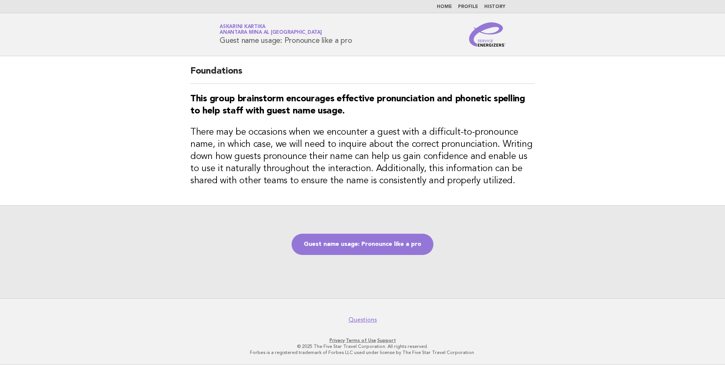
click at [444, 3] on nav "Home Profile History" at bounding box center [362, 6] width 725 height 13
click at [452, 8] on link "Home" at bounding box center [444, 7] width 15 height 5
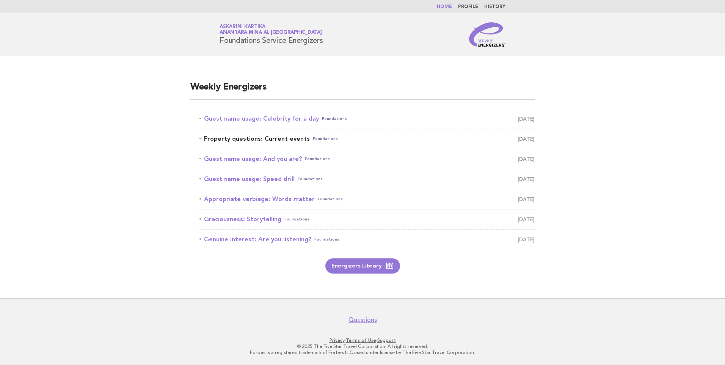
click at [292, 136] on link "Property questions: Current events Foundations August 11" at bounding box center [366, 138] width 335 height 11
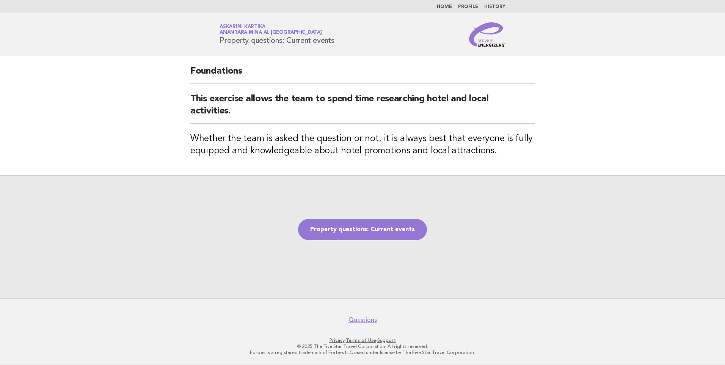
drag, startPoint x: 337, startPoint y: 41, endPoint x: 216, endPoint y: 37, distance: 121.0
click at [216, 37] on div "Service Energizers Askarini Kartika Anantara Mina al Arab Ras Al Khaimah Resort…" at bounding box center [362, 34] width 307 height 24
copy h1 "Property questions: Current events"
click at [348, 225] on link "Property questions: Current events" at bounding box center [362, 229] width 129 height 21
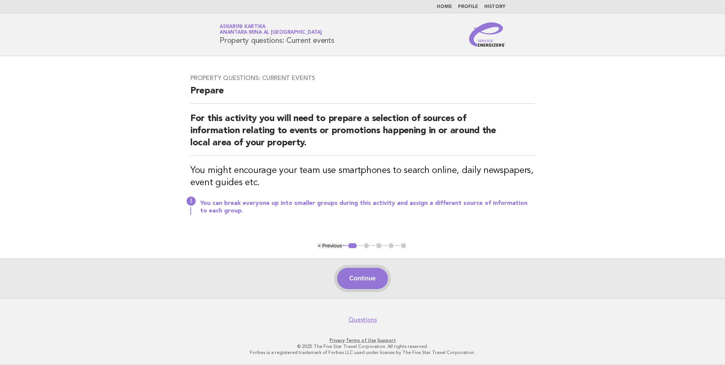
click at [361, 275] on button "Continue" at bounding box center [362, 278] width 50 height 21
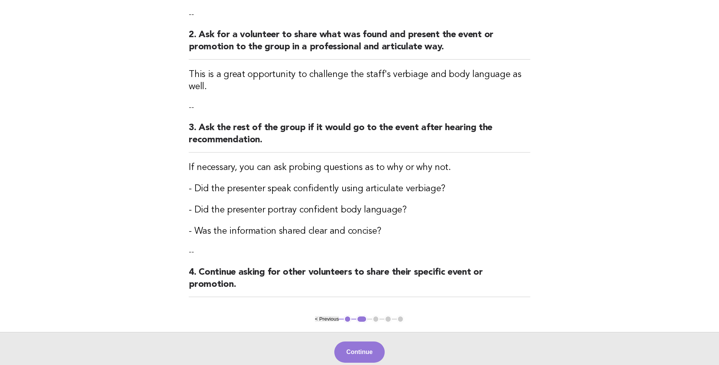
scroll to position [152, 0]
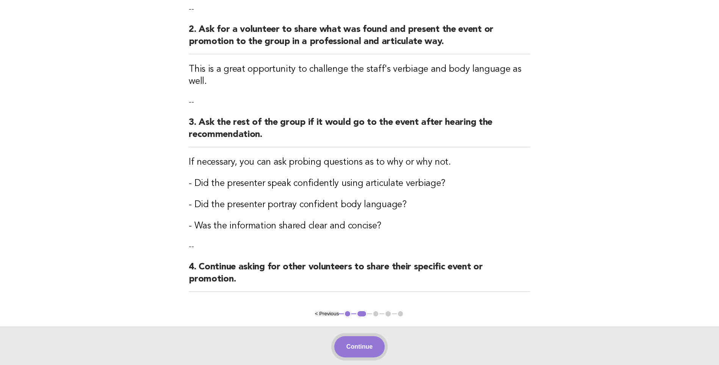
click at [358, 336] on button "Continue" at bounding box center [359, 346] width 50 height 21
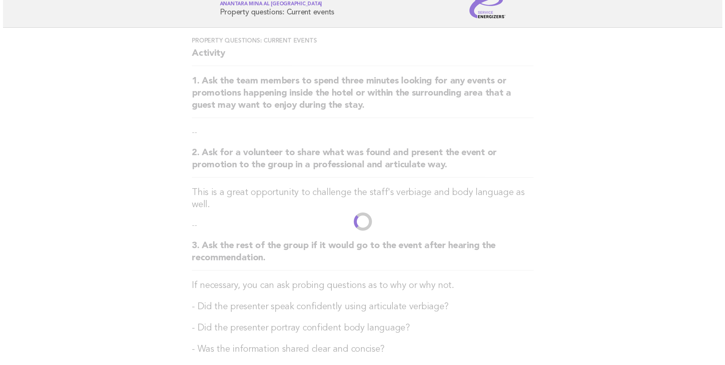
scroll to position [0, 0]
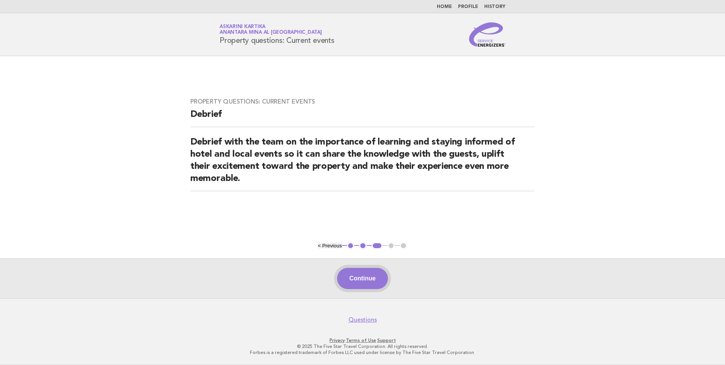
click at [364, 281] on button "Continue" at bounding box center [362, 278] width 50 height 21
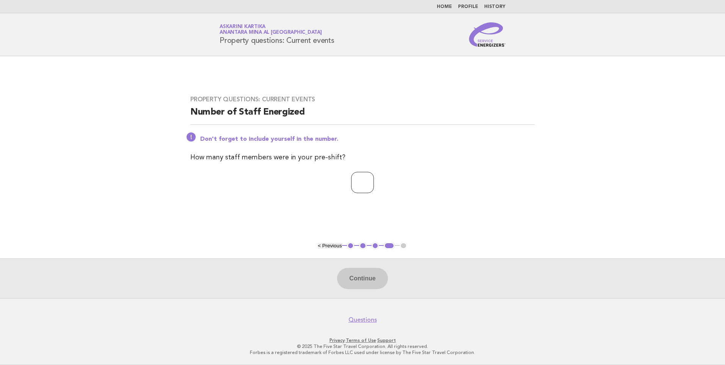
click at [354, 181] on input "number" at bounding box center [362, 182] width 23 height 21
type input "*"
click at [375, 279] on button "Continue" at bounding box center [362, 278] width 50 height 21
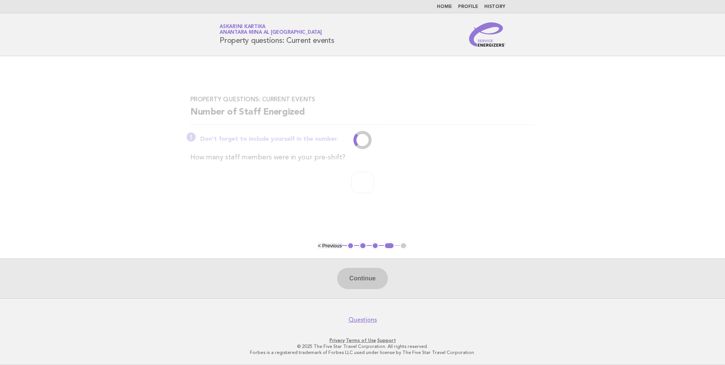
click at [337, 268] on button "Continue" at bounding box center [362, 278] width 50 height 21
